Goal: Task Accomplishment & Management: Manage account settings

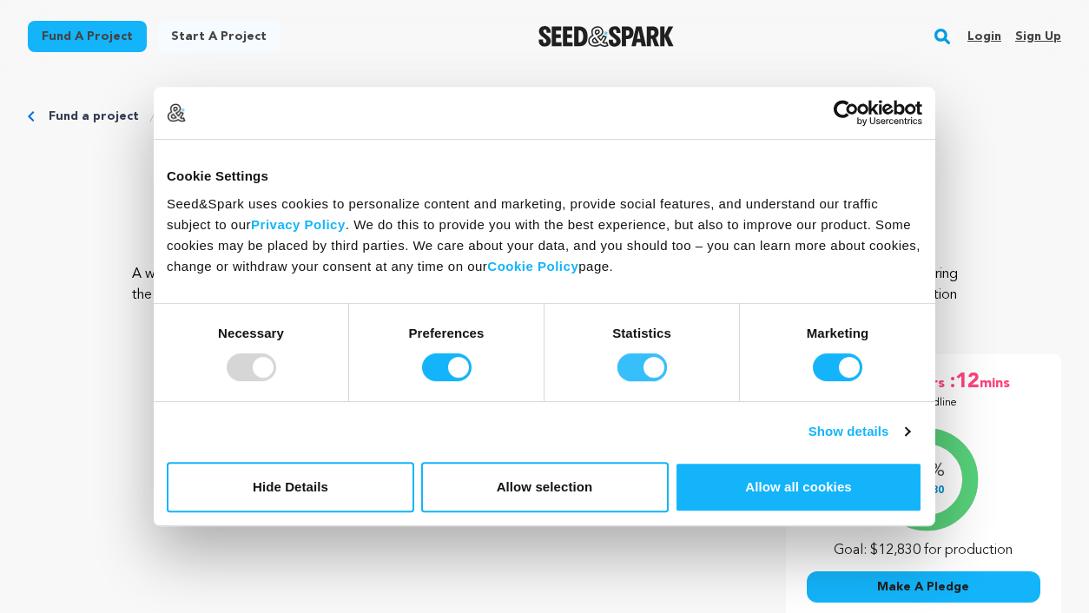
click at [654, 366] on input "Statistics" at bounding box center [641, 367] width 49 height 28
checkbox input "false"
click at [854, 368] on input "Marketing" at bounding box center [837, 367] width 49 height 28
checkbox input "false"
click at [456, 364] on input "Preferences" at bounding box center [446, 367] width 49 height 28
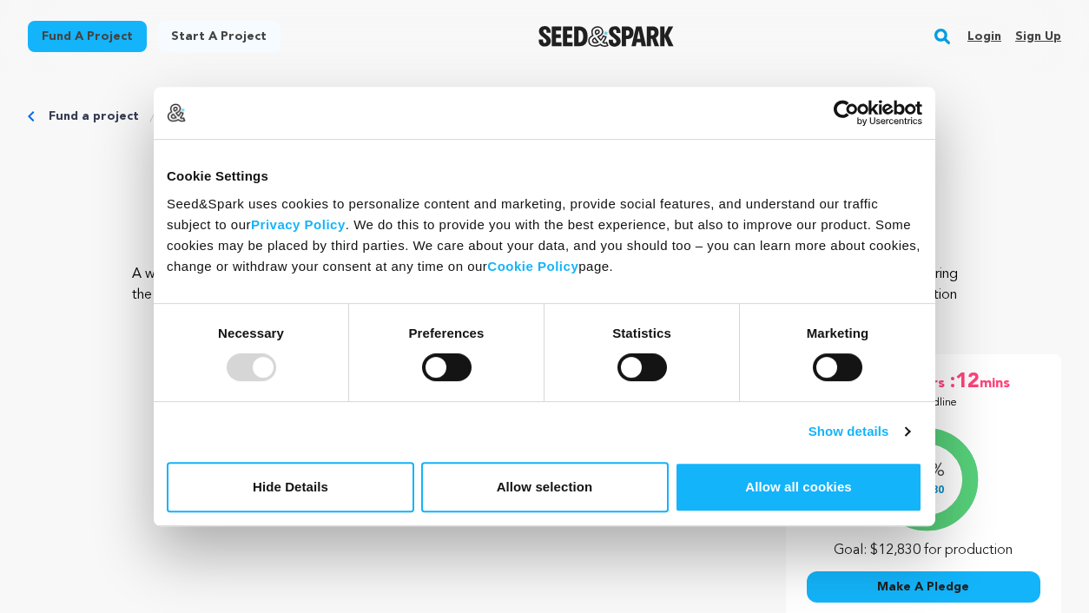
click at [267, 374] on div at bounding box center [251, 367] width 49 height 28
drag, startPoint x: 437, startPoint y: 369, endPoint x: 465, endPoint y: 370, distance: 27.8
click at [465, 370] on input "Preferences" at bounding box center [446, 367] width 49 height 28
checkbox input "true"
drag, startPoint x: 627, startPoint y: 375, endPoint x: 659, endPoint y: 372, distance: 32.3
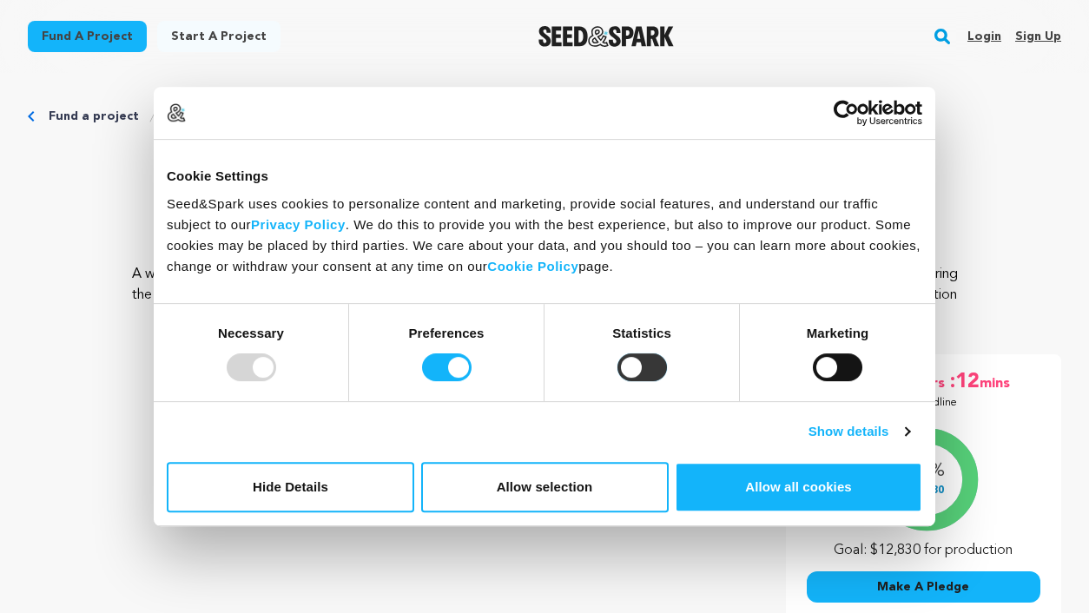
click at [660, 373] on input "Statistics" at bounding box center [641, 367] width 49 height 28
checkbox input "true"
drag, startPoint x: 832, startPoint y: 364, endPoint x: 855, endPoint y: 368, distance: 23.8
click at [855, 368] on input "Marketing" at bounding box center [837, 367] width 49 height 28
checkbox input "true"
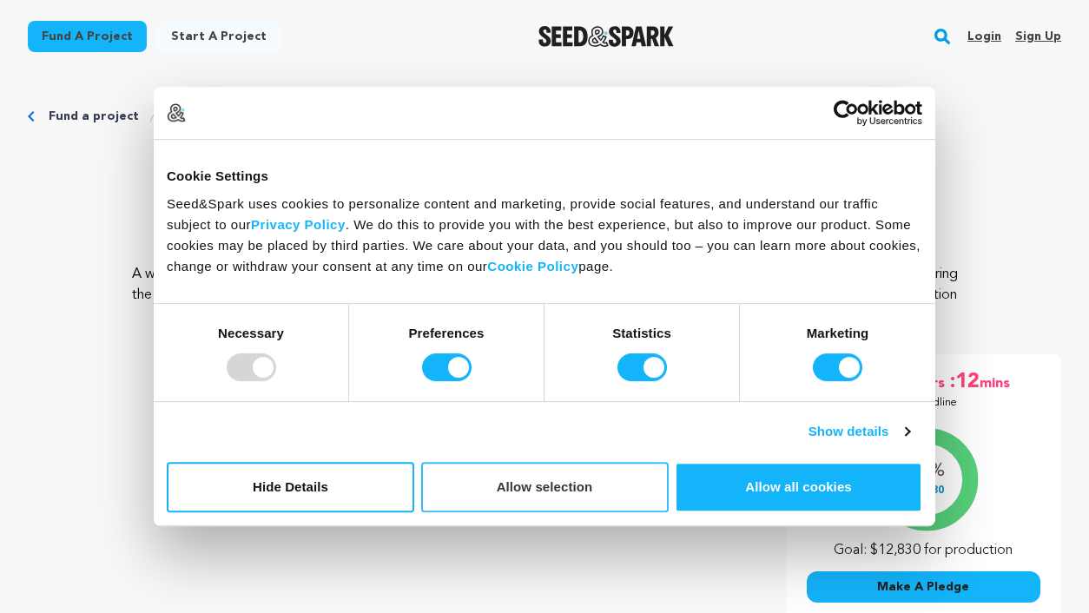
click at [545, 508] on button "Allow selection" at bounding box center [544, 487] width 247 height 50
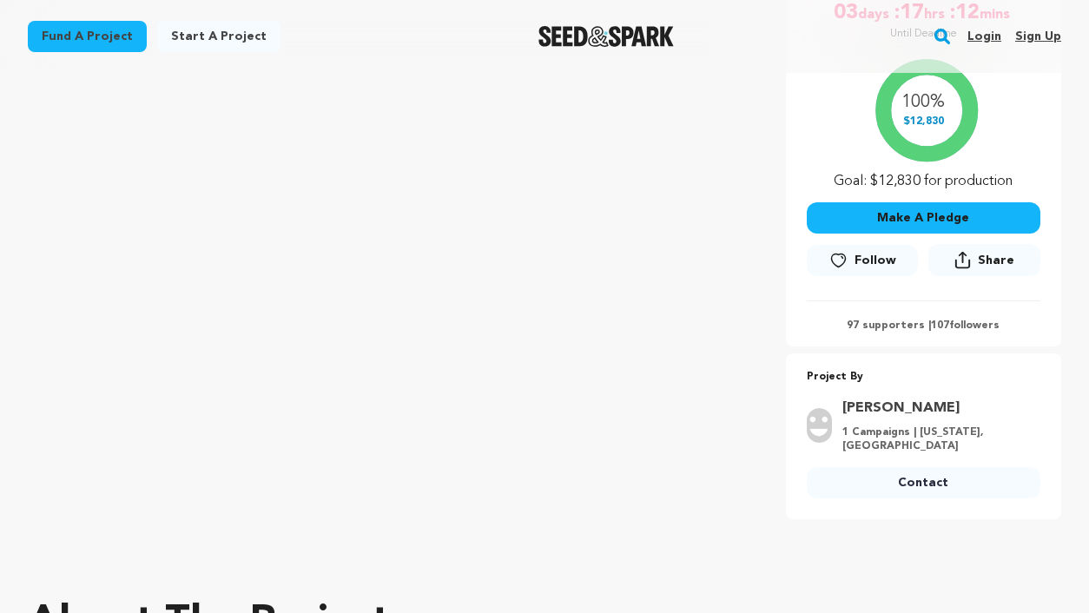
scroll to position [345, 0]
